Goal: Transaction & Acquisition: Purchase product/service

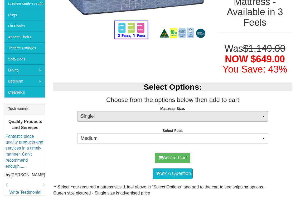
scroll to position [127, 0]
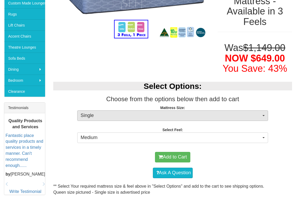
click at [143, 112] on span "Single" at bounding box center [171, 115] width 181 height 7
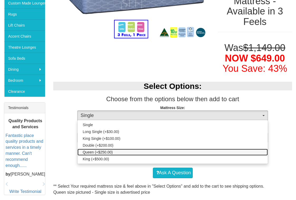
click at [113, 150] on link "Queen (+$250.00)" at bounding box center [172, 152] width 190 height 7
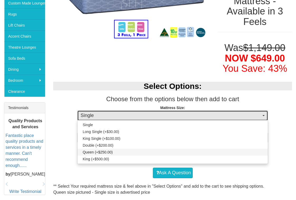
select select "189"
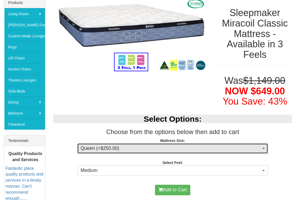
scroll to position [95, 0]
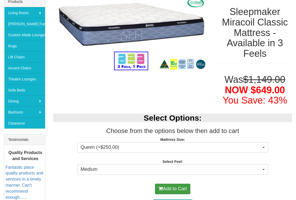
click at [170, 185] on button "Add to Cart" at bounding box center [172, 189] width 35 height 11
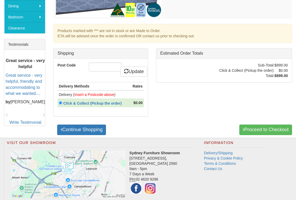
scroll to position [188, 0]
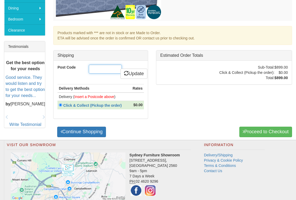
click at [104, 69] on input "Post Code" at bounding box center [105, 69] width 33 height 9
type input "2233"
click at [138, 76] on link "Update" at bounding box center [133, 74] width 27 height 11
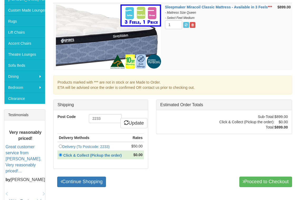
scroll to position [120, 0]
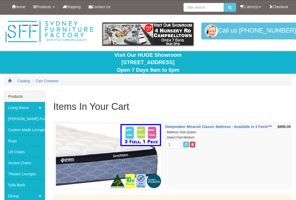
scroll to position [188, 0]
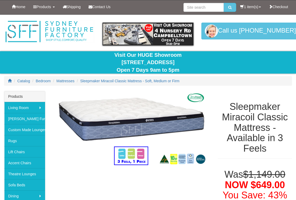
select select "189"
